Goal: Task Accomplishment & Management: Manage account settings

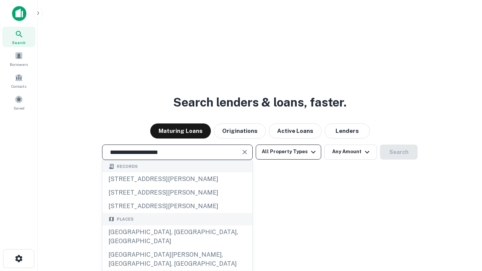
click at [177, 248] on div "[GEOGRAPHIC_DATA], [GEOGRAPHIC_DATA], [GEOGRAPHIC_DATA]" at bounding box center [177, 237] width 150 height 23
click at [289, 152] on button "All Property Types" at bounding box center [289, 152] width 66 height 15
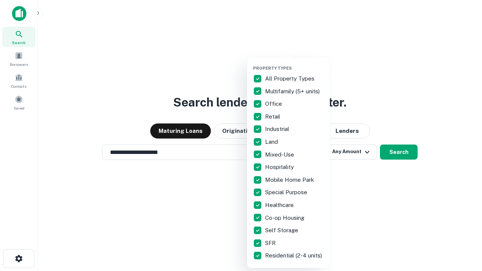
type input "**********"
click at [295, 63] on button "button" at bounding box center [294, 63] width 83 height 0
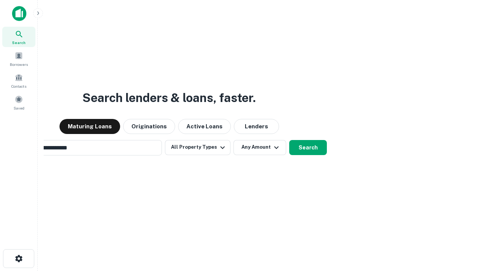
scroll to position [12, 0]
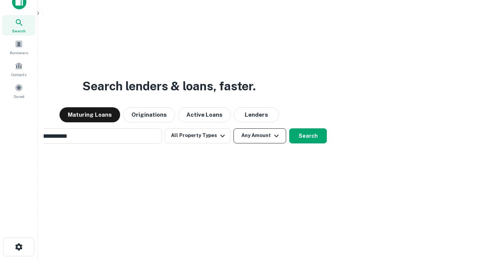
click at [234, 128] on button "Any Amount" at bounding box center [260, 135] width 53 height 15
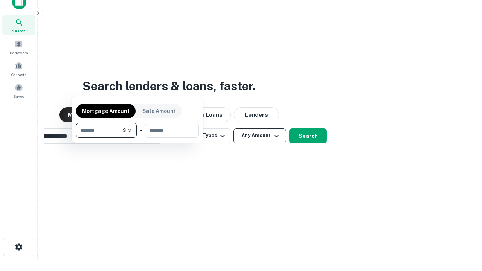
scroll to position [12, 0]
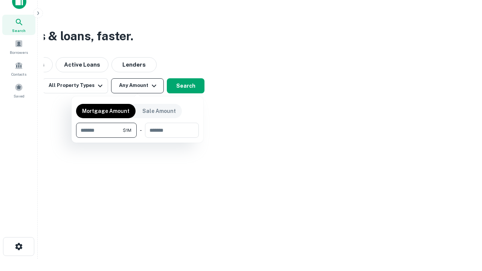
type input "*******"
click at [138, 138] on button "button" at bounding box center [137, 138] width 123 height 0
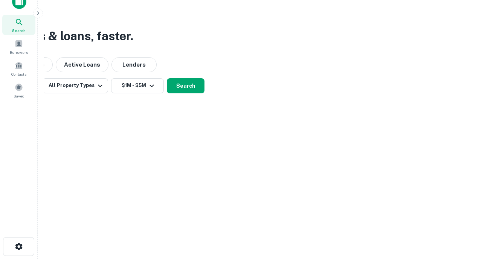
scroll to position [12, 0]
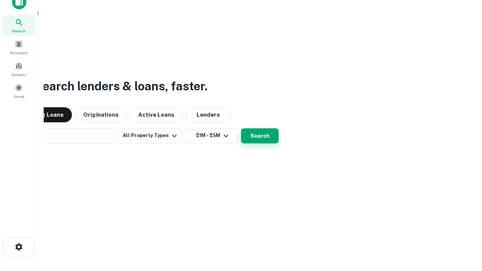
click at [241, 128] on button "Search" at bounding box center [260, 135] width 38 height 15
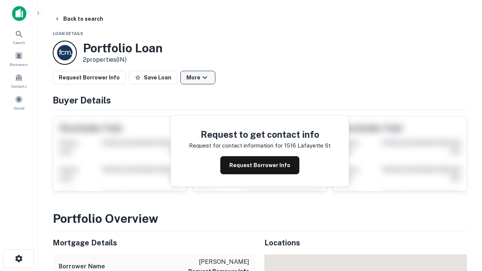
click at [198, 78] on button "More" at bounding box center [197, 78] width 35 height 14
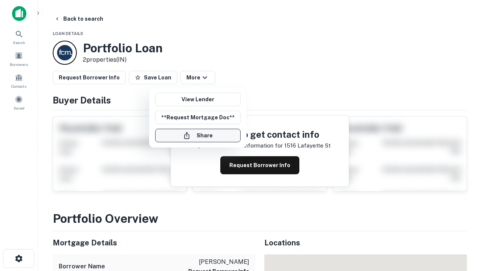
click at [198, 136] on button "Share" at bounding box center [198, 136] width 86 height 14
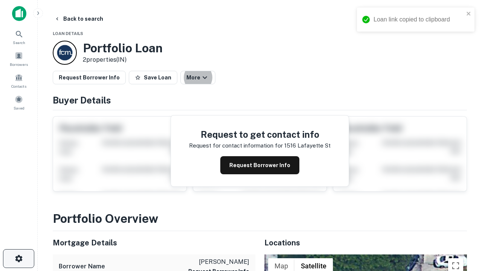
click at [18, 259] on icon "button" at bounding box center [18, 258] width 9 height 9
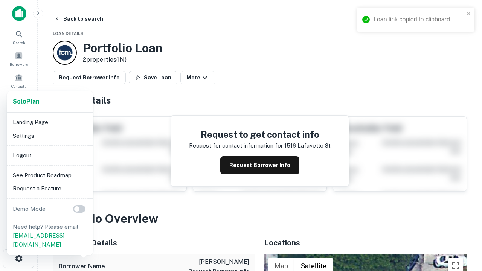
click at [50, 155] on li "Logout" at bounding box center [50, 156] width 81 height 14
